Goal: Task Accomplishment & Management: Manage account settings

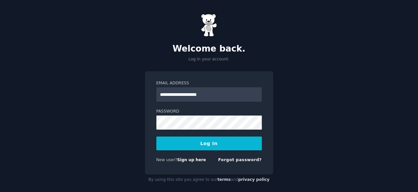
click at [205, 148] on button "Log In" at bounding box center [209, 143] width 106 height 14
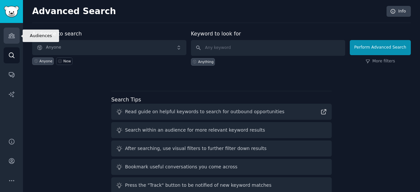
click at [12, 39] on link "Audiences" at bounding box center [12, 36] width 16 height 16
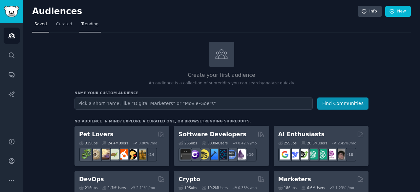
click at [85, 28] on link "Trending" at bounding box center [90, 25] width 22 height 13
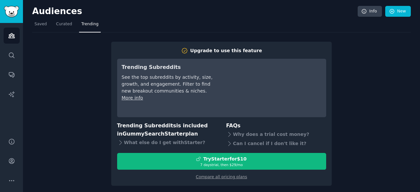
click at [64, 18] on div "Audiences Info New" at bounding box center [221, 12] width 378 height 13
click at [57, 21] on span "Curated" at bounding box center [64, 24] width 16 height 6
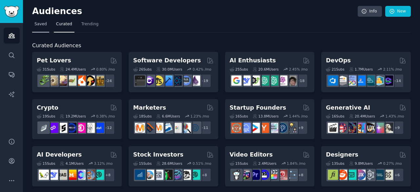
click at [39, 28] on link "Saved" at bounding box center [40, 25] width 17 height 13
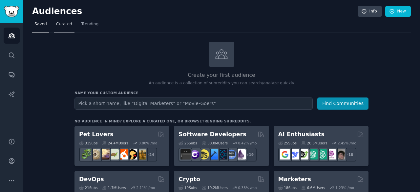
click at [68, 24] on span "Curated" at bounding box center [64, 24] width 16 height 6
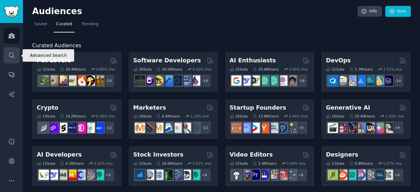
click at [9, 55] on icon "Sidebar" at bounding box center [11, 54] width 5 height 5
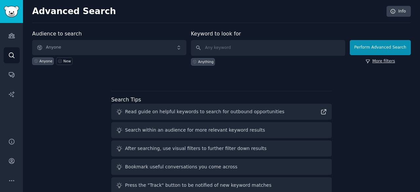
click at [368, 62] on icon at bounding box center [367, 61] width 5 height 5
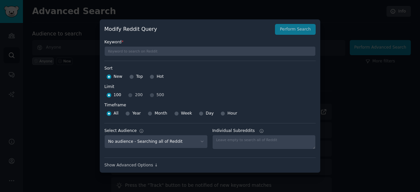
click at [271, 113] on div "All Year Month Week Day Hour" at bounding box center [209, 113] width 211 height 10
click at [268, 83] on div "Sort Sort New Top Hot Limit Limit 100 200 500" at bounding box center [209, 83] width 211 height 34
click at [306, 77] on div "New Top Hot" at bounding box center [209, 76] width 211 height 10
click at [142, 164] on div "Show Advanced Options ↓" at bounding box center [209, 165] width 211 height 6
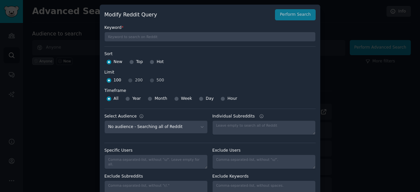
click at [309, 97] on div "All Year Month Week Day Hour" at bounding box center [209, 98] width 211 height 10
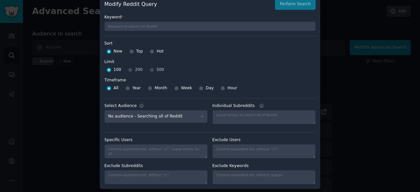
click at [280, 34] on div "Keyword * Sort Sort New Top Hot Limit Limit 100 200 500 Timeframe Timeframe All…" at bounding box center [209, 97] width 211 height 175
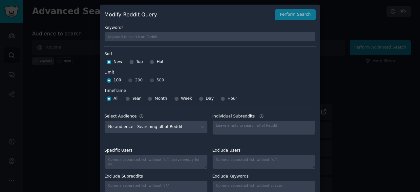
click at [358, 70] on div at bounding box center [210, 96] width 420 height 192
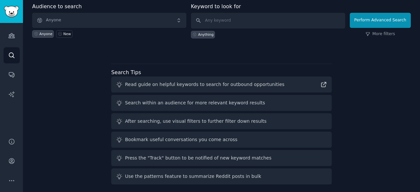
scroll to position [30, 0]
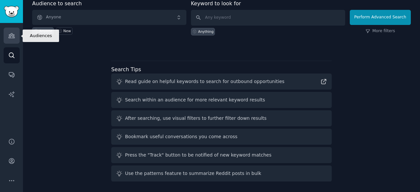
click at [16, 33] on link "Audiences" at bounding box center [12, 36] width 16 height 16
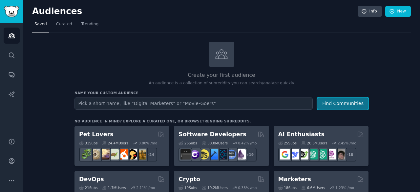
click at [366, 101] on button "Find Communities" at bounding box center [342, 103] width 51 height 12
click at [319, 65] on div "Create your first audience An audience is a collection of subreddits you can se…" at bounding box center [221, 64] width 294 height 45
click at [67, 27] on link "Curated" at bounding box center [64, 25] width 21 height 13
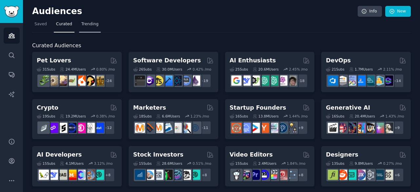
click at [89, 29] on link "Trending" at bounding box center [90, 25] width 22 height 13
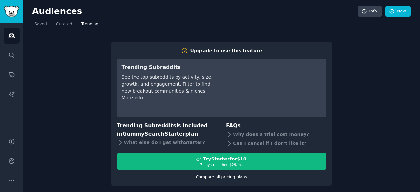
click at [208, 175] on link "Compare all pricing plans" at bounding box center [221, 176] width 51 height 5
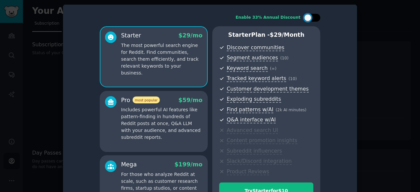
click at [308, 18] on div at bounding box center [307, 17] width 7 height 7
click at [308, 18] on icon at bounding box center [308, 18] width 4 height 4
checkbox input "false"
click at [381, 26] on div at bounding box center [210, 96] width 420 height 192
